Goal: Transaction & Acquisition: Book appointment/travel/reservation

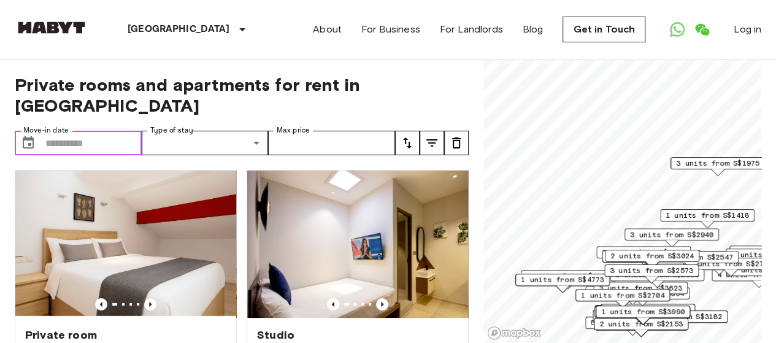
click at [62, 131] on input "Move-in date" at bounding box center [93, 143] width 96 height 25
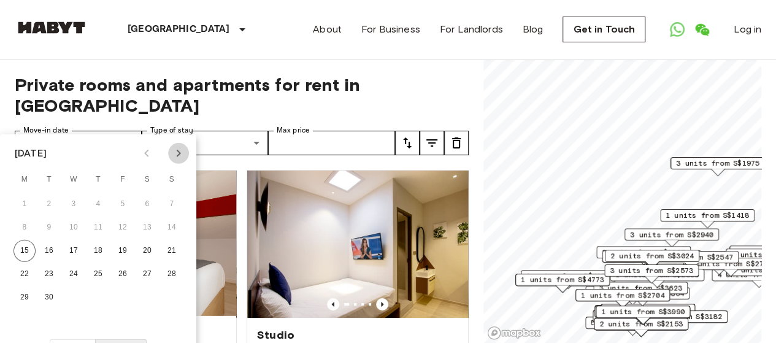
click at [177, 153] on icon "Next month" at bounding box center [178, 153] width 15 height 15
click at [175, 153] on icon "Next month" at bounding box center [178, 153] width 15 height 15
click at [151, 205] on button "1" at bounding box center [147, 204] width 22 height 22
type input "**********"
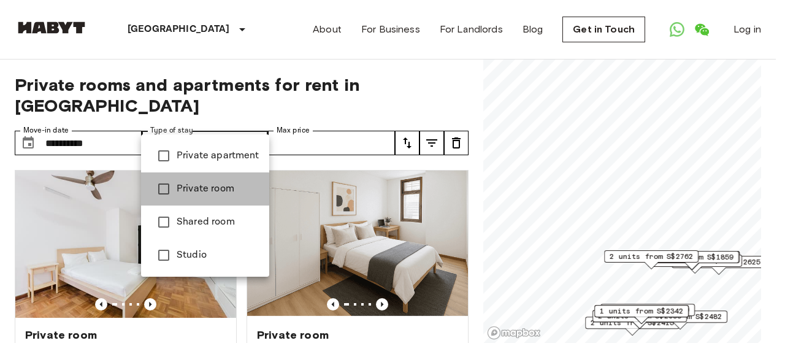
click at [198, 190] on span "Private room" at bounding box center [218, 189] width 83 height 15
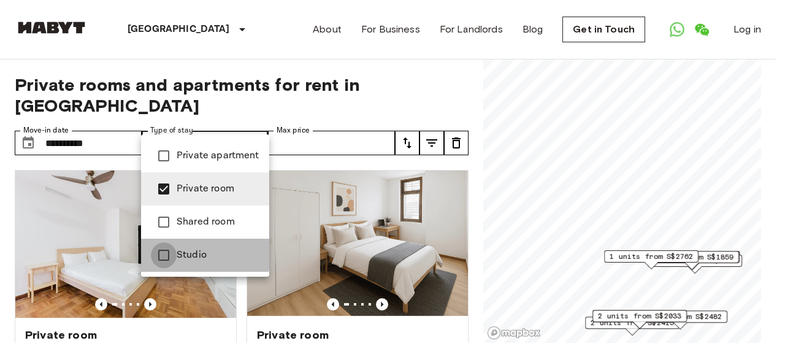
type input "**********"
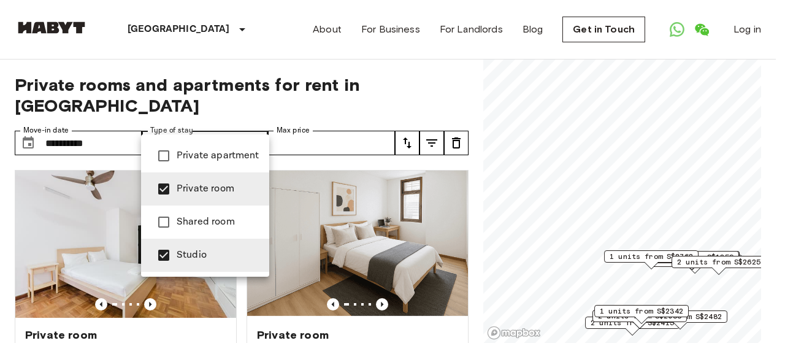
click at [352, 118] on div at bounding box center [392, 171] width 785 height 343
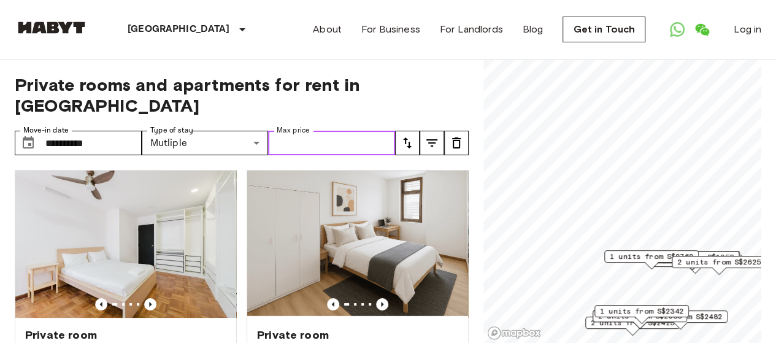
click at [352, 131] on input "Max price" at bounding box center [331, 143] width 127 height 25
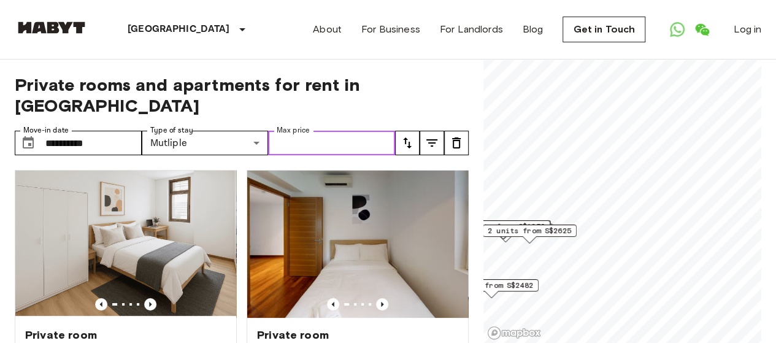
click at [555, 225] on div "2 units from S$2625" at bounding box center [529, 231] width 94 height 12
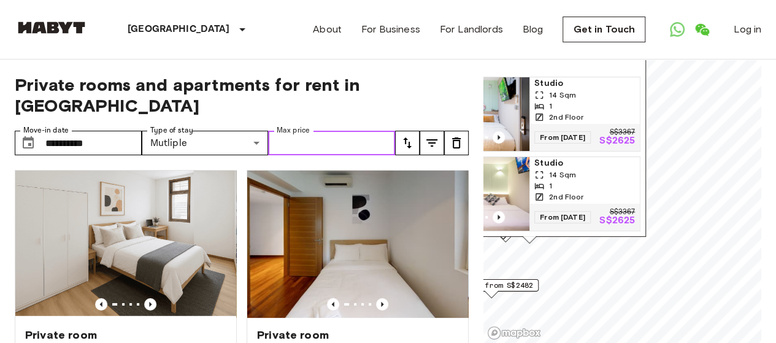
click at [510, 164] on img "Map marker" at bounding box center [474, 194] width 110 height 74
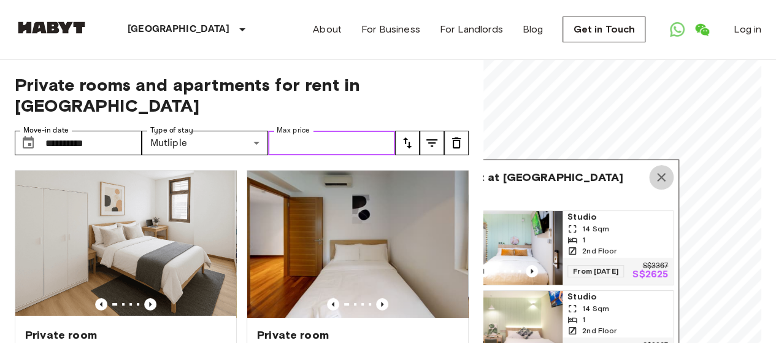
click at [658, 170] on icon "Map marker" at bounding box center [661, 177] width 15 height 15
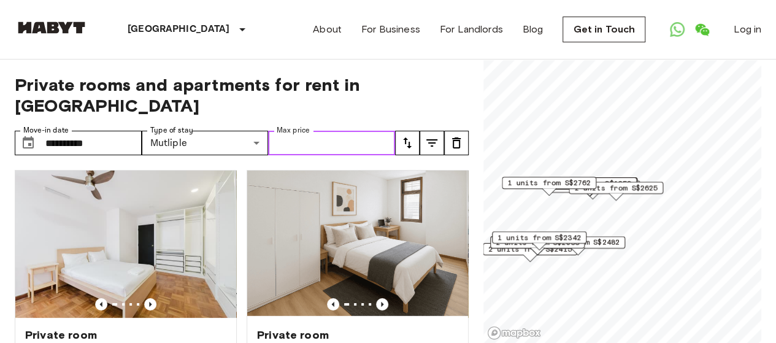
click at [573, 233] on span "1 units from S$2342" at bounding box center [538, 237] width 83 height 11
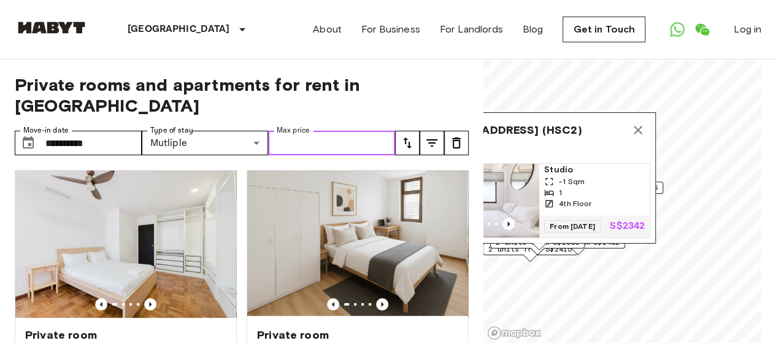
click at [513, 189] on img "Map marker" at bounding box center [484, 201] width 110 height 74
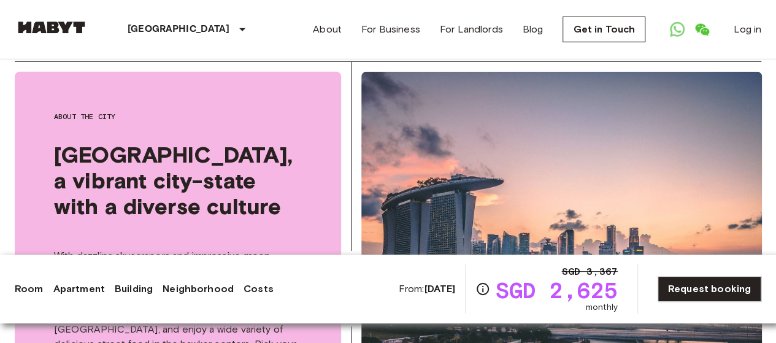
scroll to position [2101, 0]
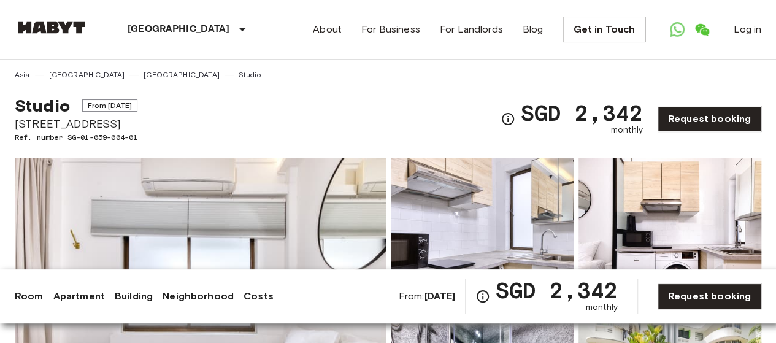
click at [532, 253] on img at bounding box center [482, 238] width 183 height 161
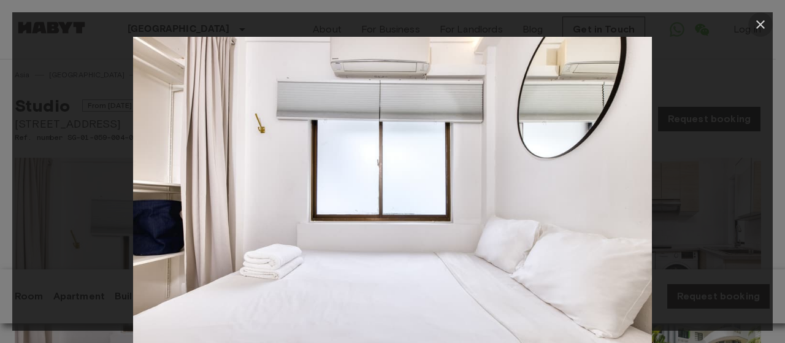
click at [761, 17] on icon "button" at bounding box center [760, 24] width 15 height 15
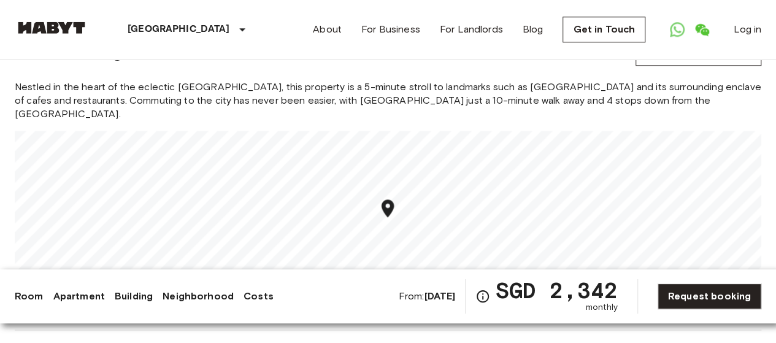
scroll to position [707, 0]
